Goal: Leave review/rating: Share an evaluation or opinion about a product, service, or content

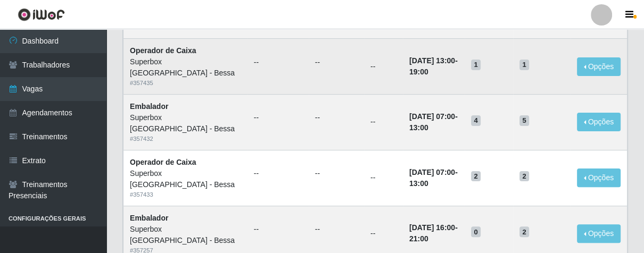
scroll to position [177, 0]
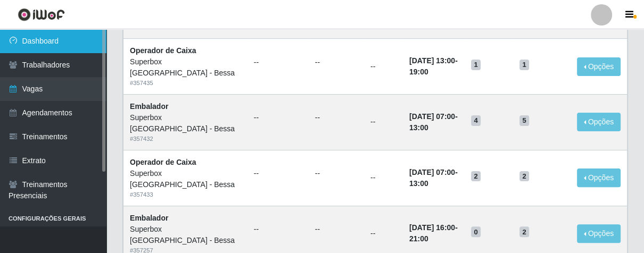
click at [61, 45] on link "Dashboard" at bounding box center [53, 41] width 106 height 24
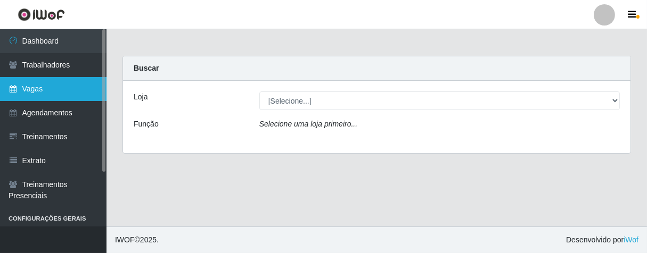
click at [60, 82] on link "Vagas" at bounding box center [53, 89] width 106 height 24
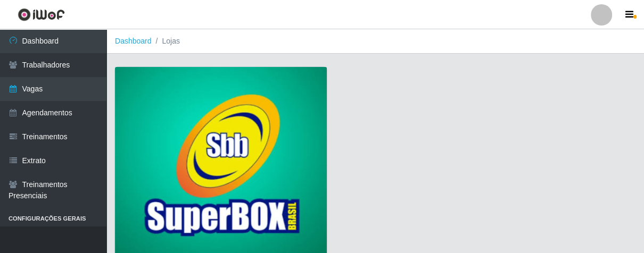
scroll to position [81, 0]
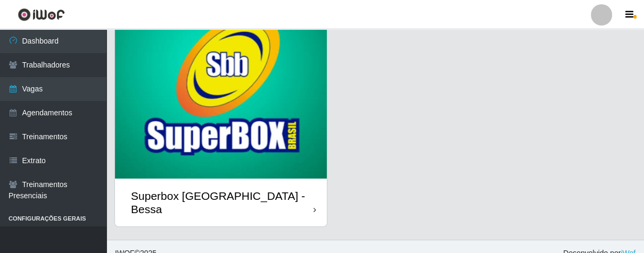
click at [307, 202] on div "Superbox [GEOGRAPHIC_DATA] - Bessa" at bounding box center [221, 203] width 212 height 48
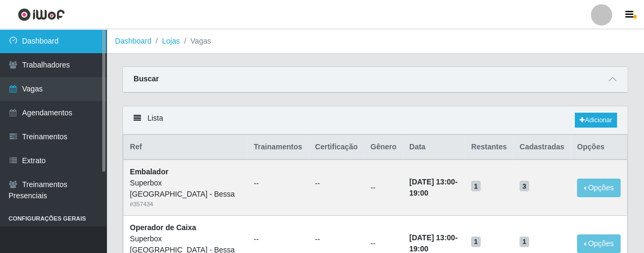
click at [43, 40] on link "Dashboard" at bounding box center [53, 41] width 106 height 24
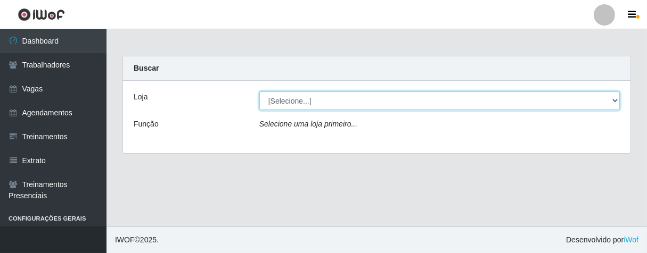
click at [431, 102] on select "[Selecione...] Superbox [GEOGRAPHIC_DATA] - Bessa" at bounding box center [439, 101] width 360 height 19
select select "206"
click at [259, 92] on select "[Selecione...] Superbox [GEOGRAPHIC_DATA] - Bessa" at bounding box center [439, 101] width 360 height 19
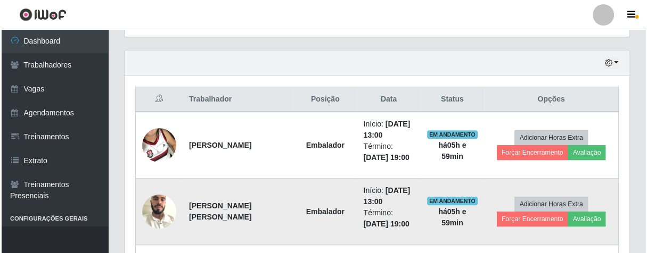
scroll to position [414, 0]
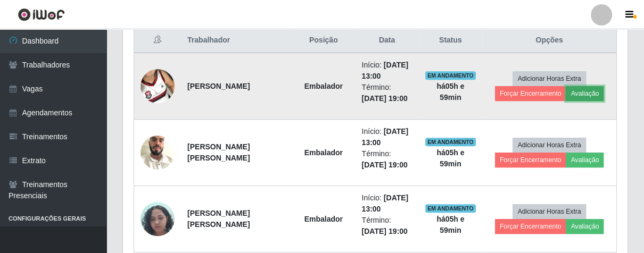
click at [587, 95] on button "Avaliação" at bounding box center [585, 93] width 38 height 15
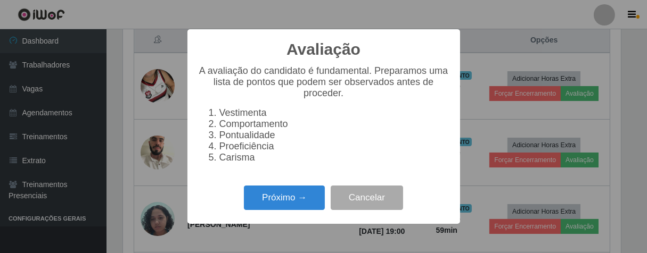
scroll to position [220, 498]
click at [293, 202] on button "Próximo →" at bounding box center [284, 198] width 81 height 25
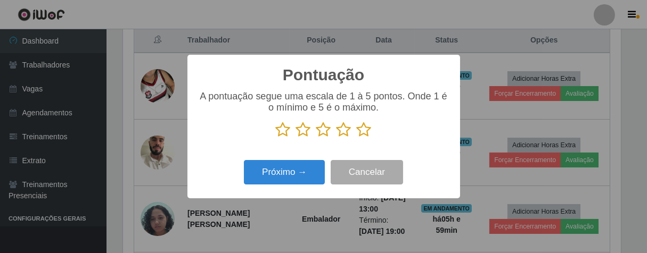
click at [359, 131] on icon at bounding box center [364, 130] width 15 height 16
click at [357, 138] on input "radio" at bounding box center [357, 138] width 0 height 0
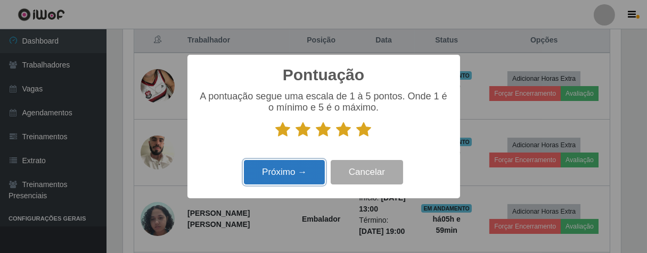
click at [293, 174] on button "Próximo →" at bounding box center [284, 172] width 81 height 25
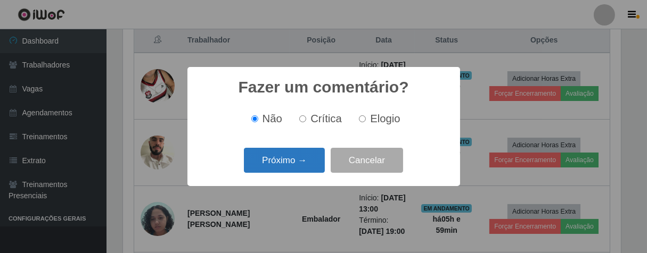
click at [301, 164] on button "Próximo →" at bounding box center [284, 160] width 81 height 25
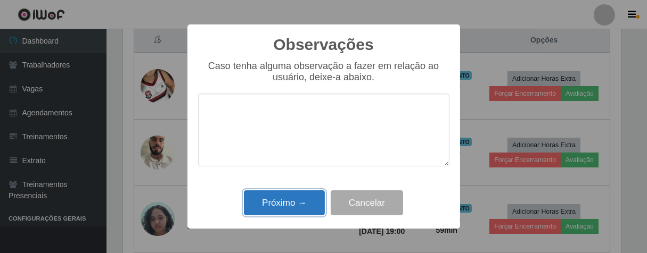
click at [299, 193] on button "Próximo →" at bounding box center [284, 203] width 81 height 25
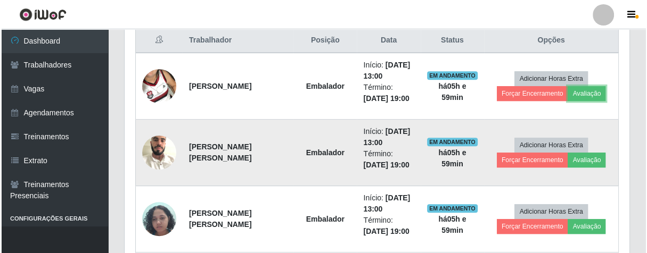
scroll to position [220, 504]
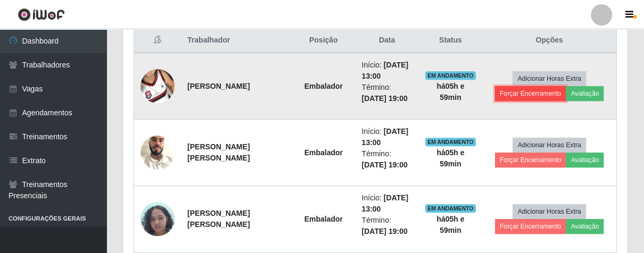
click at [498, 93] on button "Forçar Encerramento" at bounding box center [530, 93] width 71 height 15
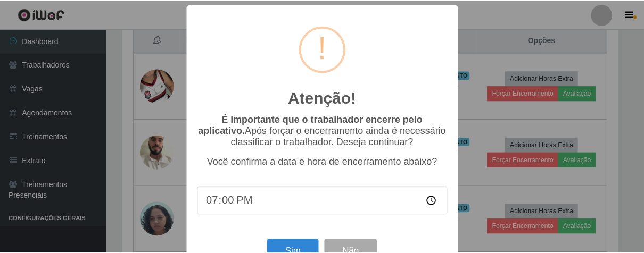
scroll to position [37, 0]
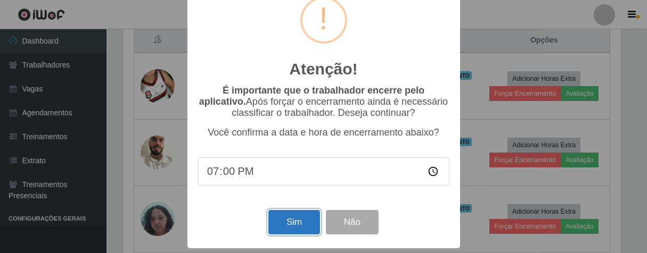
click at [303, 217] on button "Sim" at bounding box center [294, 222] width 52 height 25
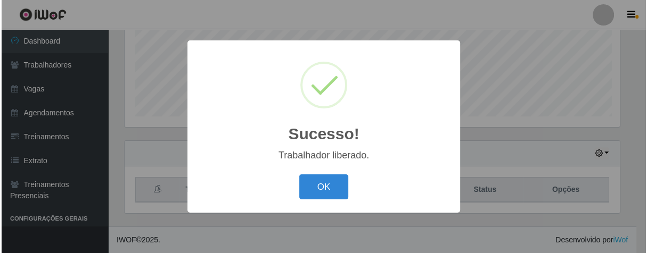
scroll to position [220, 498]
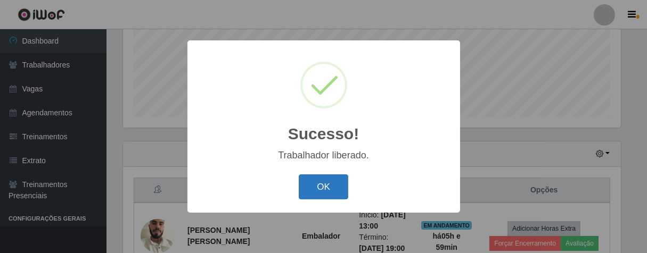
click at [315, 187] on button "OK" at bounding box center [324, 187] width 50 height 25
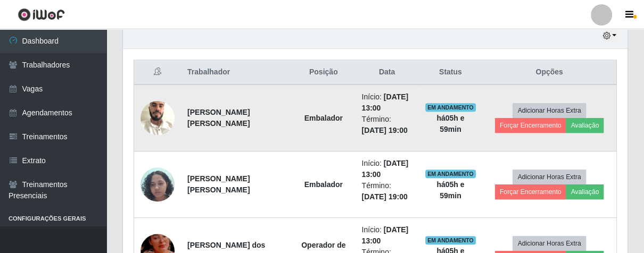
scroll to position [220, 504]
click at [575, 120] on button "Avaliação" at bounding box center [585, 125] width 38 height 15
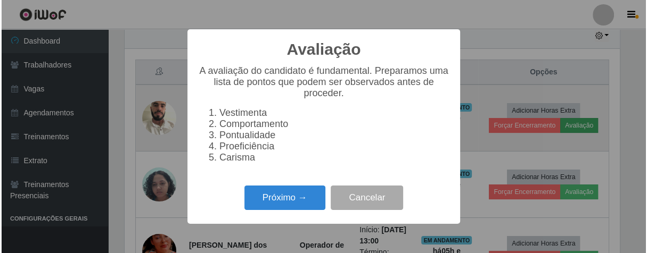
scroll to position [220, 498]
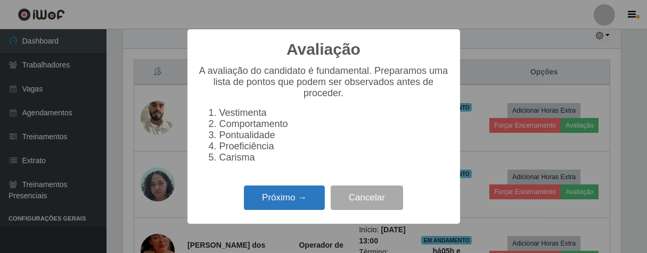
click at [305, 201] on button "Próximo →" at bounding box center [284, 198] width 81 height 25
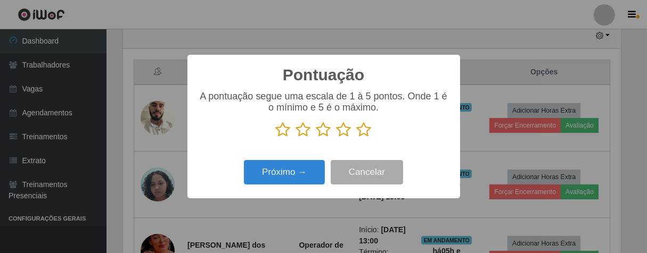
scroll to position [532055, 531778]
click at [364, 130] on icon at bounding box center [364, 130] width 15 height 16
click at [357, 138] on input "radio" at bounding box center [357, 138] width 0 height 0
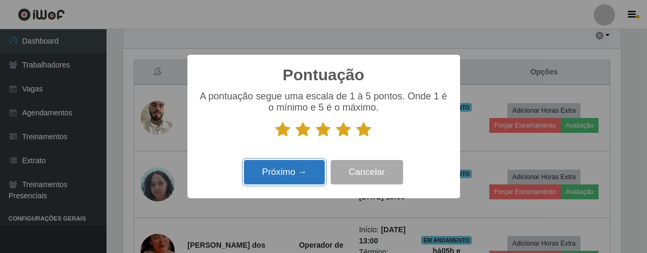
click at [310, 174] on button "Próximo →" at bounding box center [284, 172] width 81 height 25
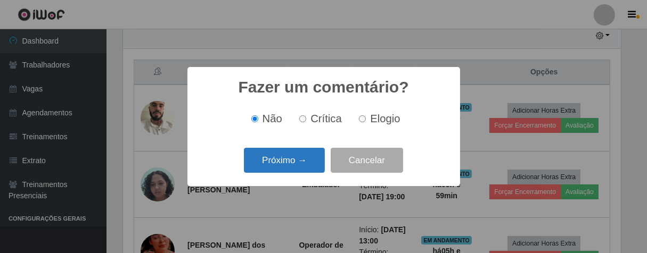
click at [313, 159] on button "Próximo →" at bounding box center [284, 160] width 81 height 25
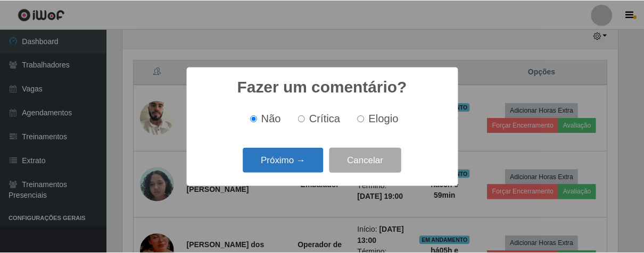
scroll to position [0, 0]
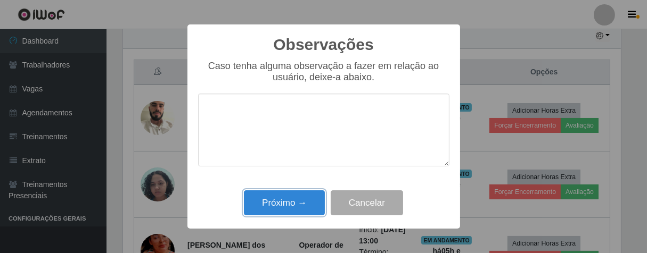
drag, startPoint x: 290, startPoint y: 201, endPoint x: 342, endPoint y: 168, distance: 61.7
click at [292, 201] on button "Próximo →" at bounding box center [284, 203] width 81 height 25
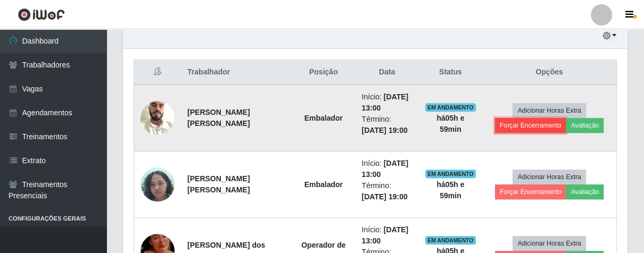
click at [515, 127] on button "Forçar Encerramento" at bounding box center [530, 125] width 71 height 15
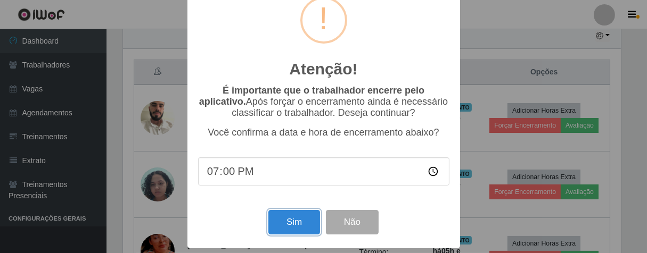
drag, startPoint x: 302, startPoint y: 217, endPoint x: 307, endPoint y: 210, distance: 8.7
click at [302, 217] on button "Sim" at bounding box center [294, 222] width 52 height 25
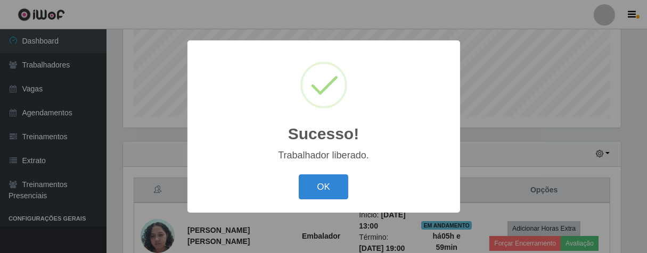
drag, startPoint x: 336, startPoint y: 191, endPoint x: 349, endPoint y: 168, distance: 26.2
click at [336, 191] on button "OK" at bounding box center [324, 187] width 50 height 25
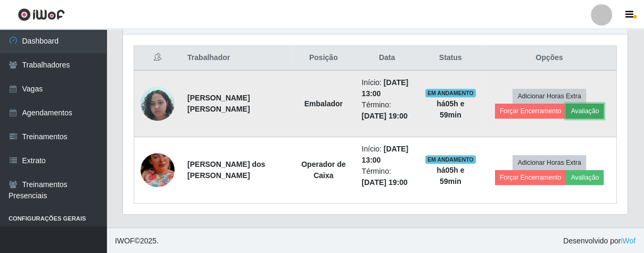
click at [581, 113] on button "Avaliação" at bounding box center [585, 111] width 38 height 15
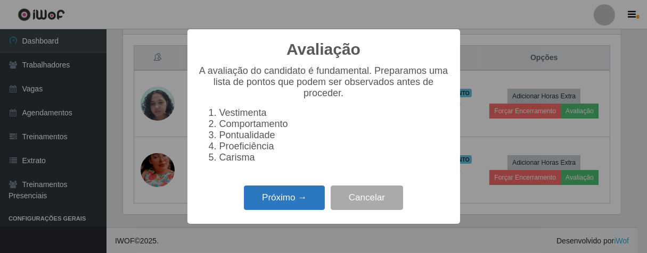
click at [315, 201] on button "Próximo →" at bounding box center [284, 198] width 81 height 25
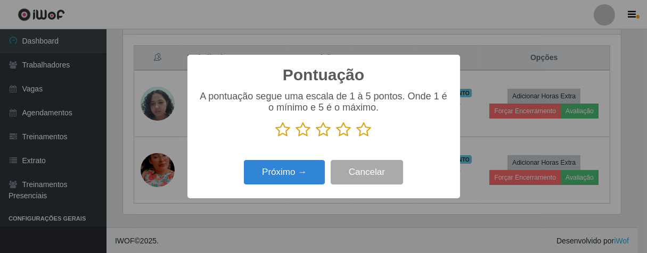
click at [366, 133] on icon at bounding box center [364, 130] width 15 height 16
click at [357, 138] on input "radio" at bounding box center [357, 138] width 0 height 0
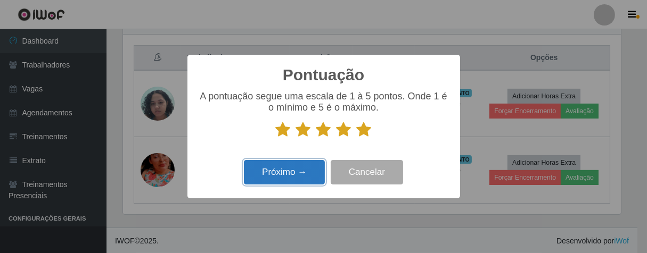
click at [319, 166] on button "Próximo →" at bounding box center [284, 172] width 81 height 25
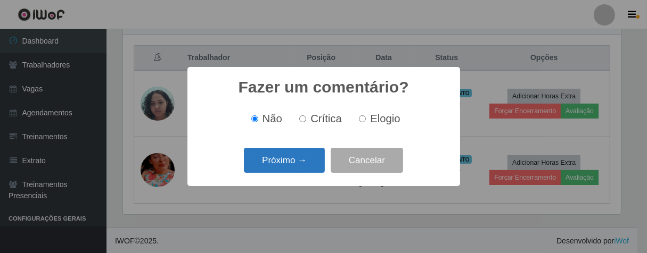
click at [312, 157] on button "Próximo →" at bounding box center [284, 160] width 81 height 25
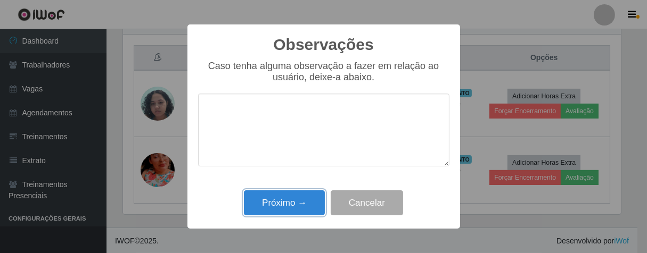
drag, startPoint x: 295, startPoint y: 210, endPoint x: 331, endPoint y: 170, distance: 54.3
click at [298, 208] on button "Próximo →" at bounding box center [284, 203] width 81 height 25
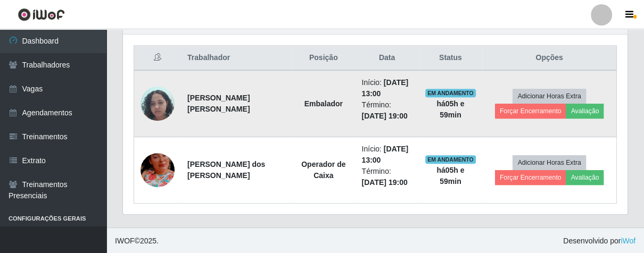
click at [520, 118] on td "Adicionar Horas Extra Forçar Encerramento Avaliação" at bounding box center [549, 103] width 134 height 67
click at [523, 113] on button "Forçar Encerramento" at bounding box center [530, 111] width 71 height 15
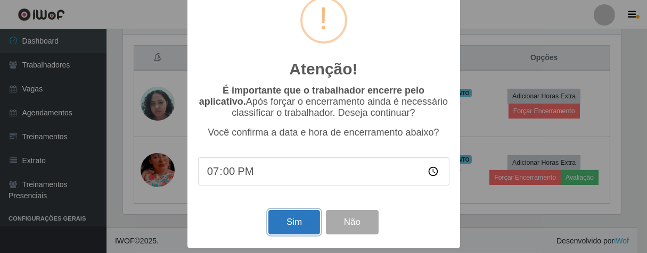
click at [285, 224] on button "Sim" at bounding box center [294, 222] width 52 height 25
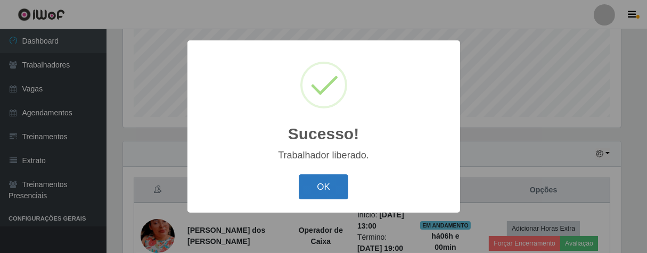
click at [319, 178] on button "OK" at bounding box center [324, 187] width 50 height 25
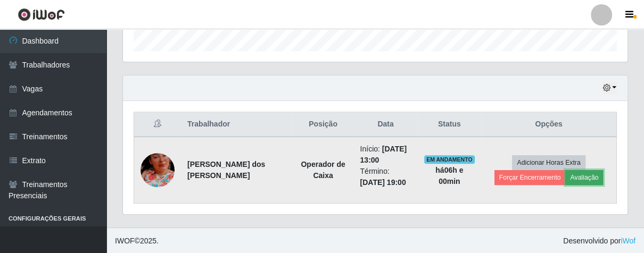
click at [579, 174] on button "Avaliação" at bounding box center [584, 177] width 38 height 15
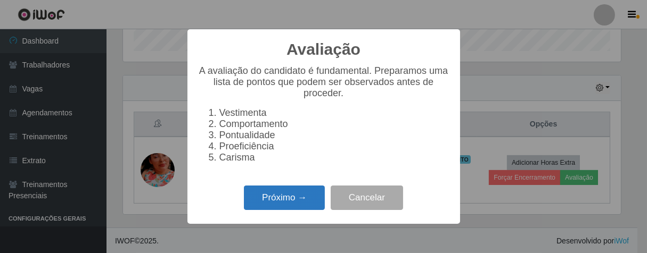
click at [290, 199] on button "Próximo →" at bounding box center [284, 198] width 81 height 25
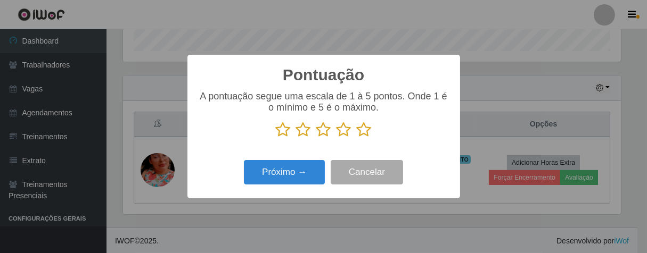
click at [363, 130] on icon at bounding box center [364, 130] width 15 height 16
click at [357, 138] on input "radio" at bounding box center [357, 138] width 0 height 0
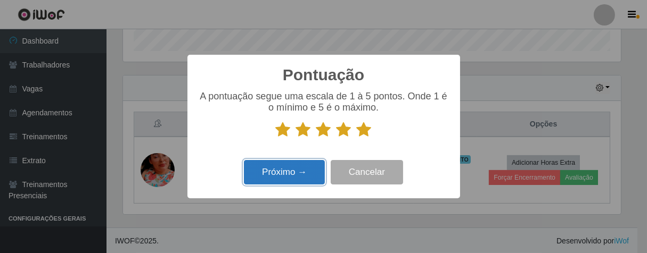
click at [303, 171] on button "Próximo →" at bounding box center [284, 172] width 81 height 25
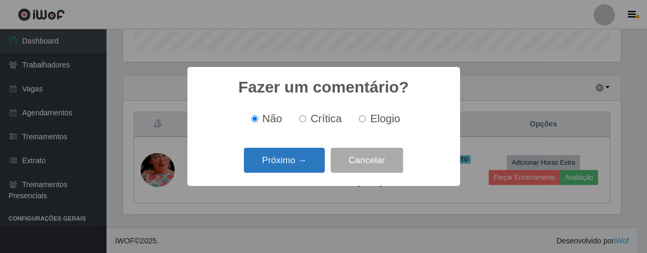
click at [311, 156] on button "Próximo →" at bounding box center [284, 160] width 81 height 25
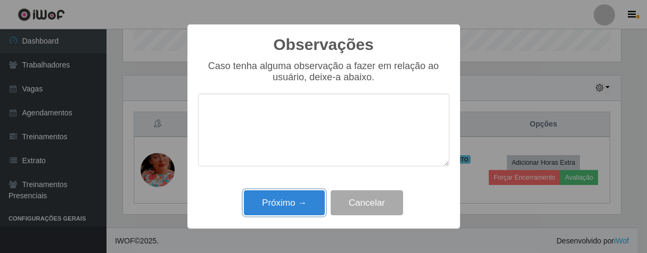
drag, startPoint x: 299, startPoint y: 199, endPoint x: 308, endPoint y: 192, distance: 11.7
click at [301, 196] on button "Próximo →" at bounding box center [284, 203] width 81 height 25
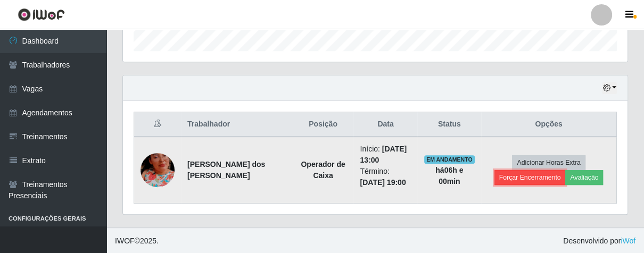
click at [506, 178] on button "Forçar Encerramento" at bounding box center [529, 177] width 71 height 15
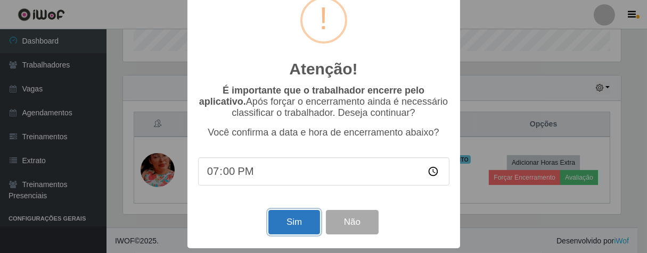
click at [296, 211] on button "Sim" at bounding box center [294, 222] width 52 height 25
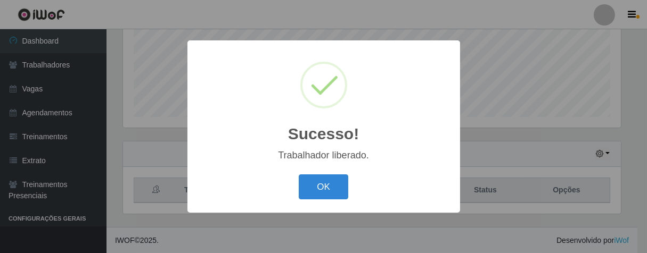
drag, startPoint x: 324, startPoint y: 183, endPoint x: 316, endPoint y: 173, distance: 12.9
click at [323, 182] on button "OK" at bounding box center [324, 187] width 50 height 25
